Goal: Task Accomplishment & Management: Complete application form

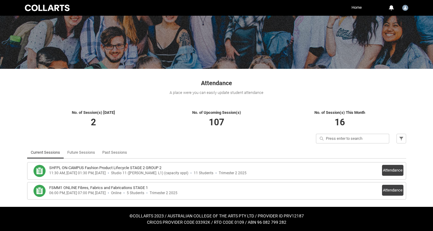
scroll to position [44, 0]
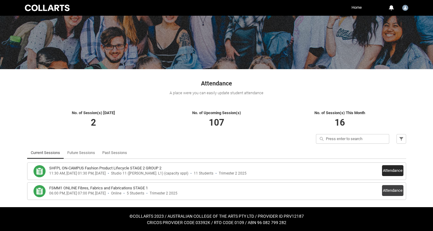
click at [392, 167] on button "Attendance" at bounding box center [392, 170] width 21 height 11
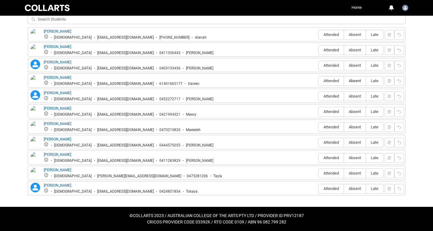
scroll to position [235, 0]
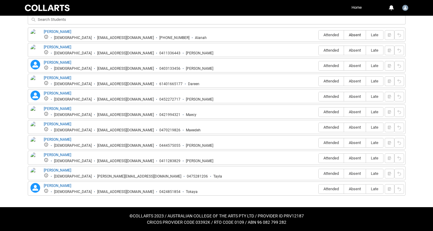
click at [354, 34] on span "Absent" at bounding box center [355, 35] width 22 height 5
click at [344, 35] on input "Absent" at bounding box center [344, 35] width 0 height 0
type lightning-radio-group "Absent"
radio input "true"
click at [354, 48] on span "Absent" at bounding box center [355, 50] width 22 height 5
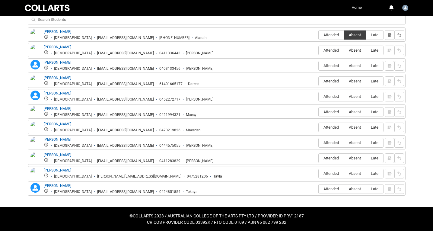
click at [344, 50] on input "Absent" at bounding box center [344, 50] width 0 height 0
type lightning-radio-group "Absent"
radio input "true"
click at [354, 66] on span "Absent" at bounding box center [355, 65] width 22 height 5
click at [344, 66] on input "Absent" at bounding box center [344, 65] width 0 height 0
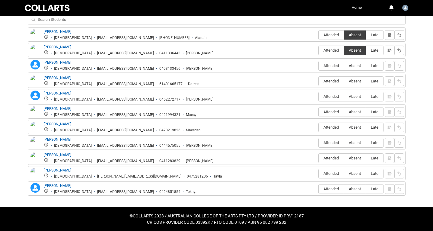
type lightning-radio-group "Absent"
radio input "true"
click at [353, 83] on span "Absent" at bounding box center [355, 81] width 22 height 5
click at [344, 81] on input "Absent" at bounding box center [344, 81] width 0 height 0
type lightning-radio-group "Absent"
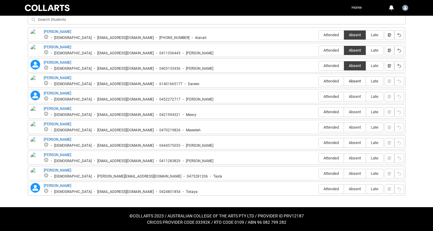
radio input "true"
click at [353, 97] on span "Absent" at bounding box center [355, 96] width 22 height 5
click at [344, 97] on input "Absent" at bounding box center [344, 96] width 0 height 0
type lightning-radio-group "Absent"
radio input "true"
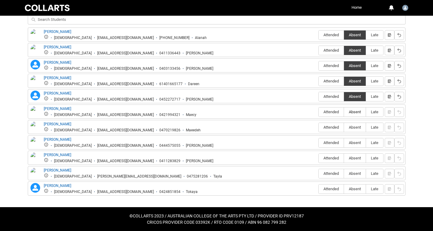
click at [353, 112] on span "Absent" at bounding box center [355, 111] width 22 height 5
click at [344, 112] on input "Absent" at bounding box center [344, 112] width 0 height 0
type lightning-radio-group "Absent"
radio input "true"
click at [325, 126] on span "Attended" at bounding box center [330, 127] width 25 height 5
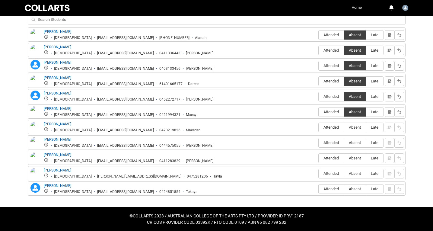
click at [318, 127] on input "Attended" at bounding box center [318, 127] width 0 height 0
type lightning-radio-group "Attended"
radio input "true"
click at [354, 142] on span "Absent" at bounding box center [355, 142] width 22 height 5
click at [344, 142] on input "Absent" at bounding box center [344, 142] width 0 height 0
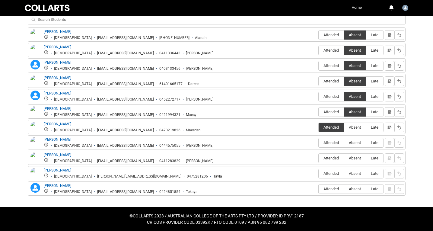
type lightning-radio-group "Absent"
radio input "true"
click at [354, 156] on span "Absent" at bounding box center [355, 158] width 22 height 5
click at [344, 158] on input "Absent" at bounding box center [344, 158] width 0 height 0
type lightning-radio-group "Absent"
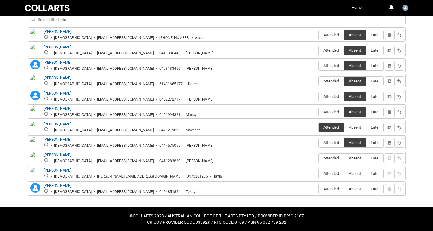
radio input "true"
click at [354, 171] on span "Absent" at bounding box center [355, 173] width 22 height 5
click at [344, 173] on input "Absent" at bounding box center [344, 173] width 0 height 0
type lightning-radio-group "Absent"
radio input "true"
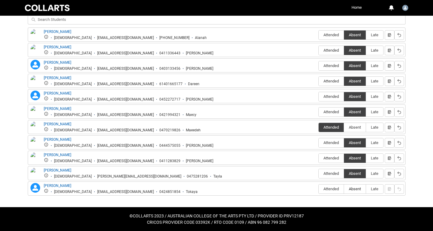
click at [354, 187] on span "Absent" at bounding box center [355, 188] width 22 height 5
click at [344, 189] on input "Absent" at bounding box center [344, 189] width 0 height 0
type lightning-radio-group "Absent"
radio input "true"
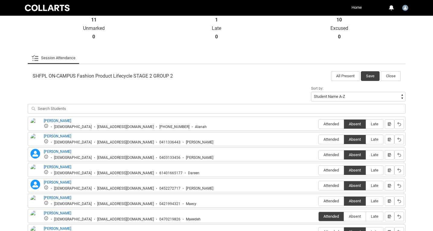
scroll to position [141, 0]
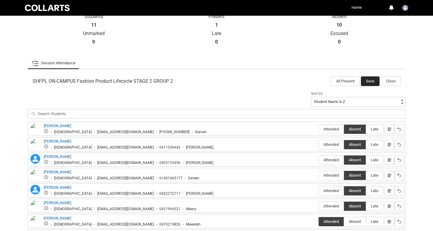
click at [368, 77] on button "Save" at bounding box center [370, 81] width 19 height 10
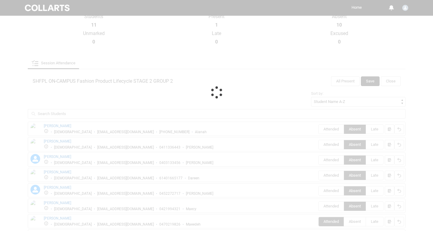
scroll to position [44, 0]
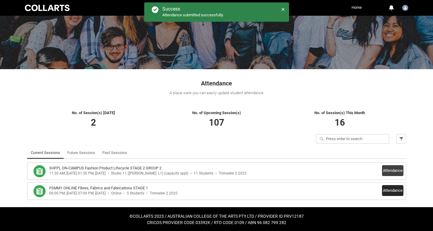
click at [393, 190] on button "Attendance" at bounding box center [392, 190] width 21 height 11
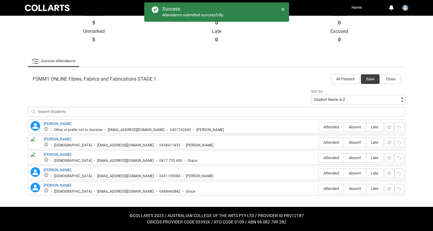
scroll to position [142, 0]
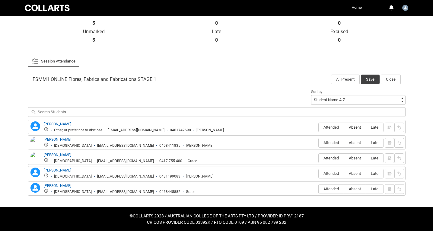
click at [355, 125] on span "Absent" at bounding box center [355, 127] width 22 height 5
click at [344, 127] on input "Absent" at bounding box center [344, 127] width 0 height 0
type lightning-radio-group "Absent"
radio input "true"
click at [355, 143] on span "Absent" at bounding box center [355, 142] width 22 height 5
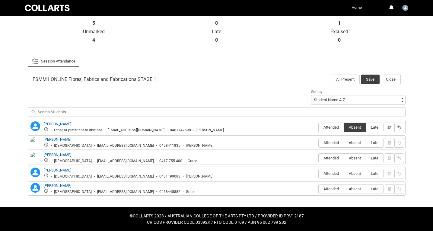
click at [344, 143] on input "Absent" at bounding box center [344, 142] width 0 height 0
type lightning-radio-group "Absent"
radio input "true"
click at [354, 157] on span "Absent" at bounding box center [355, 158] width 22 height 5
click at [344, 158] on input "Absent" at bounding box center [344, 158] width 0 height 0
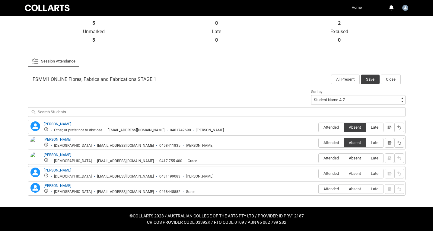
type lightning-radio-group "Absent"
radio input "true"
click at [354, 172] on span "Absent" at bounding box center [355, 173] width 22 height 5
click at [344, 173] on input "Absent" at bounding box center [344, 173] width 0 height 0
type lightning-radio-group "Absent"
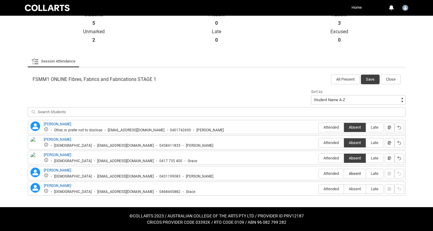
radio input "true"
click at [354, 188] on span "Absent" at bounding box center [355, 188] width 22 height 5
click at [344, 189] on input "Absent" at bounding box center [344, 189] width 0 height 0
type lightning-radio-group "Absent"
radio input "true"
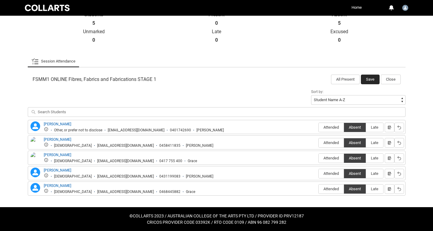
click at [372, 78] on button "Save" at bounding box center [370, 79] width 19 height 10
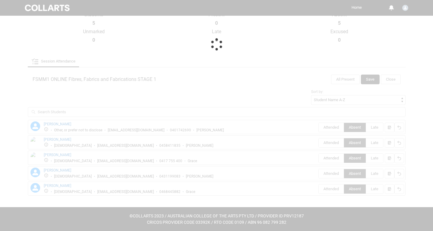
scroll to position [44, 0]
